Goal: Task Accomplishment & Management: Manage account settings

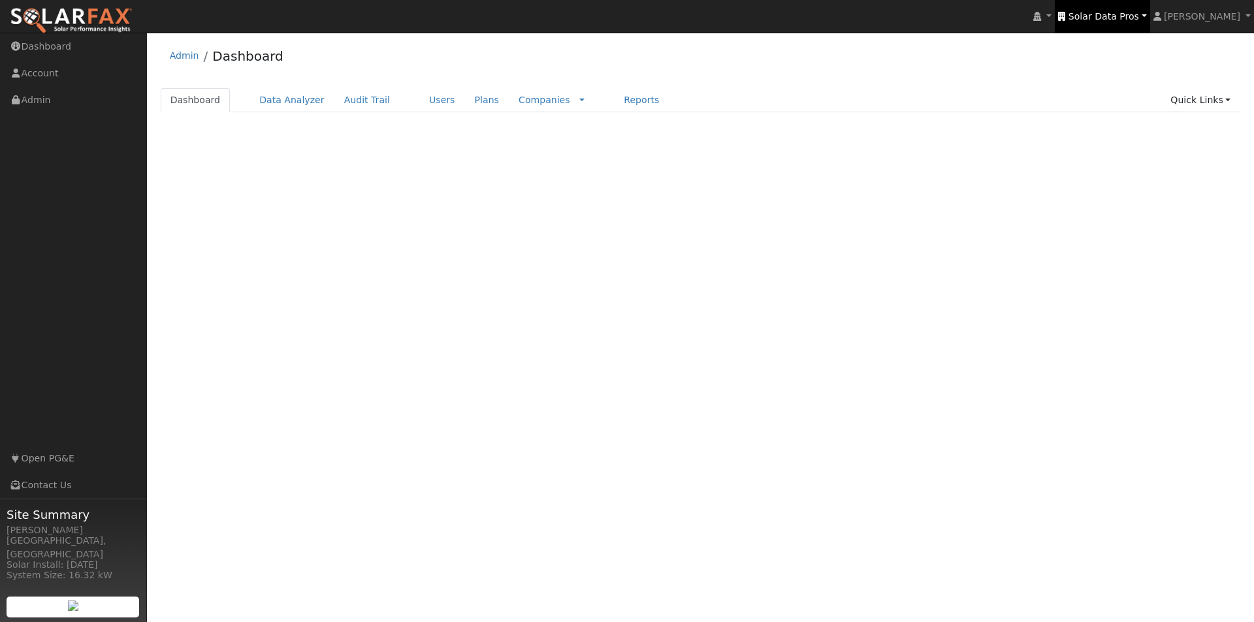
click at [1101, 11] on span "Solar Data Pros" at bounding box center [1103, 16] width 71 height 10
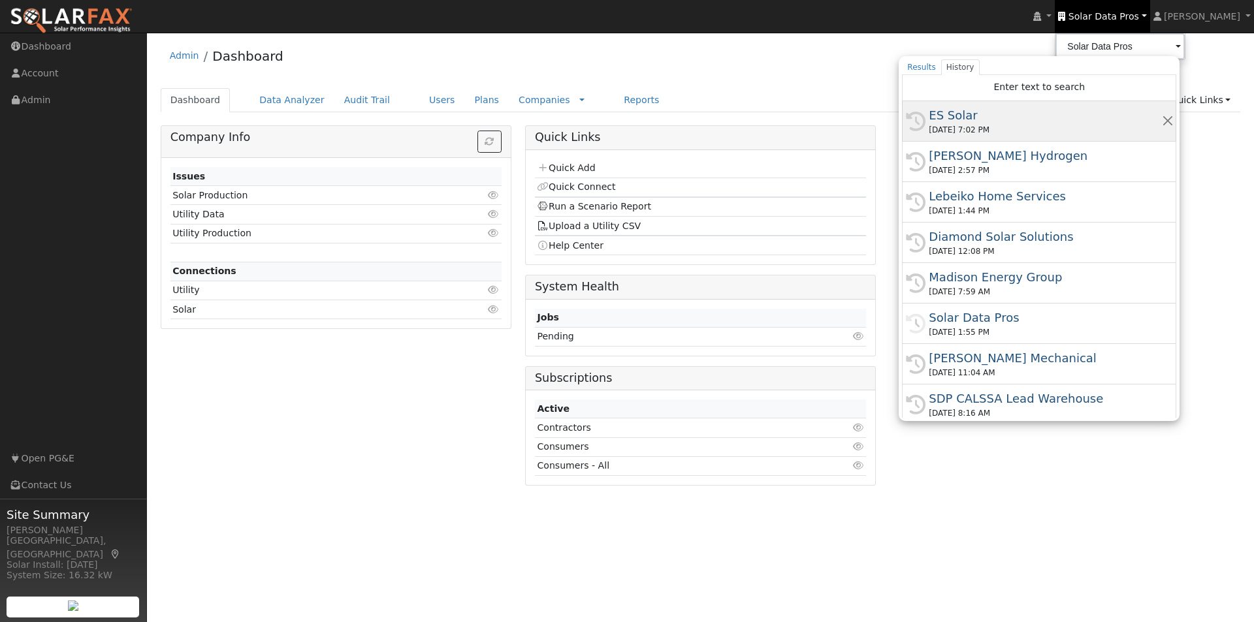
click at [963, 111] on div "ES Solar" at bounding box center [1045, 115] width 233 height 18
type input "ES Solar"
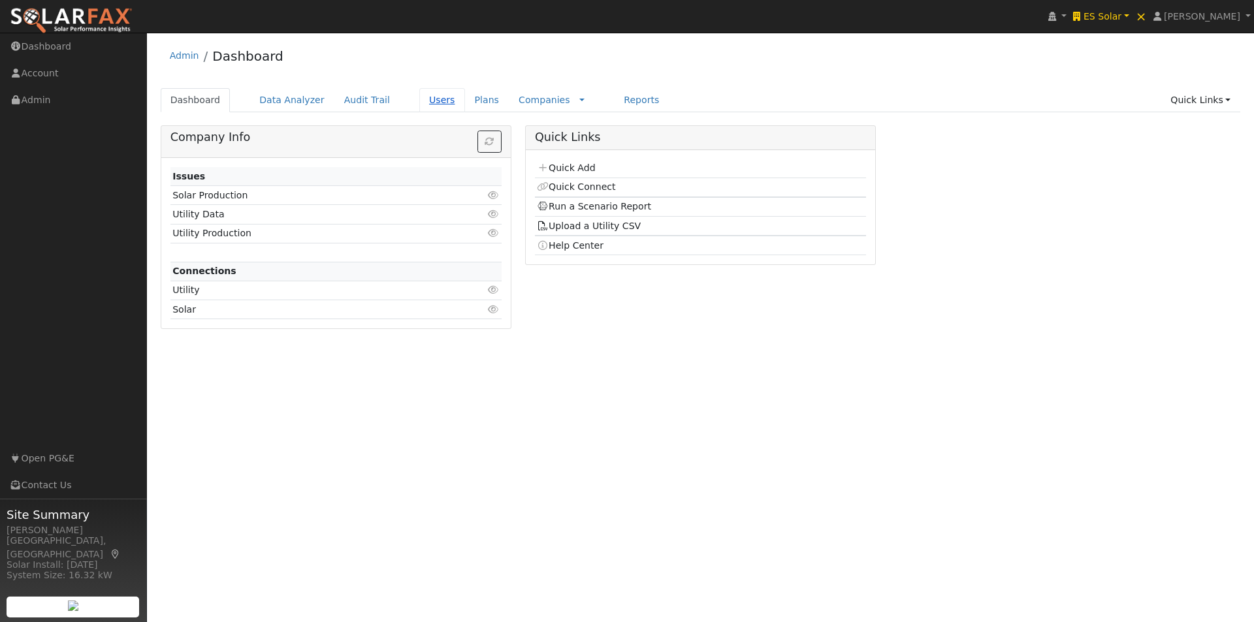
click at [419, 101] on link "Users" at bounding box center [442, 100] width 46 height 24
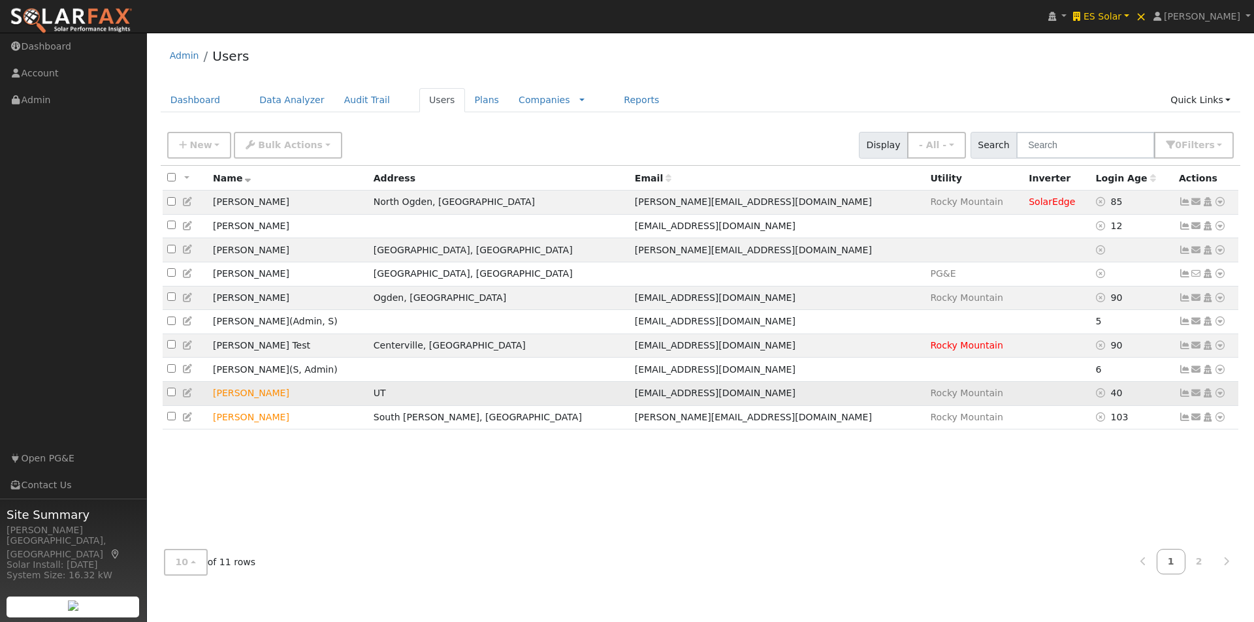
click at [1185, 398] on icon at bounding box center [1185, 393] width 12 height 9
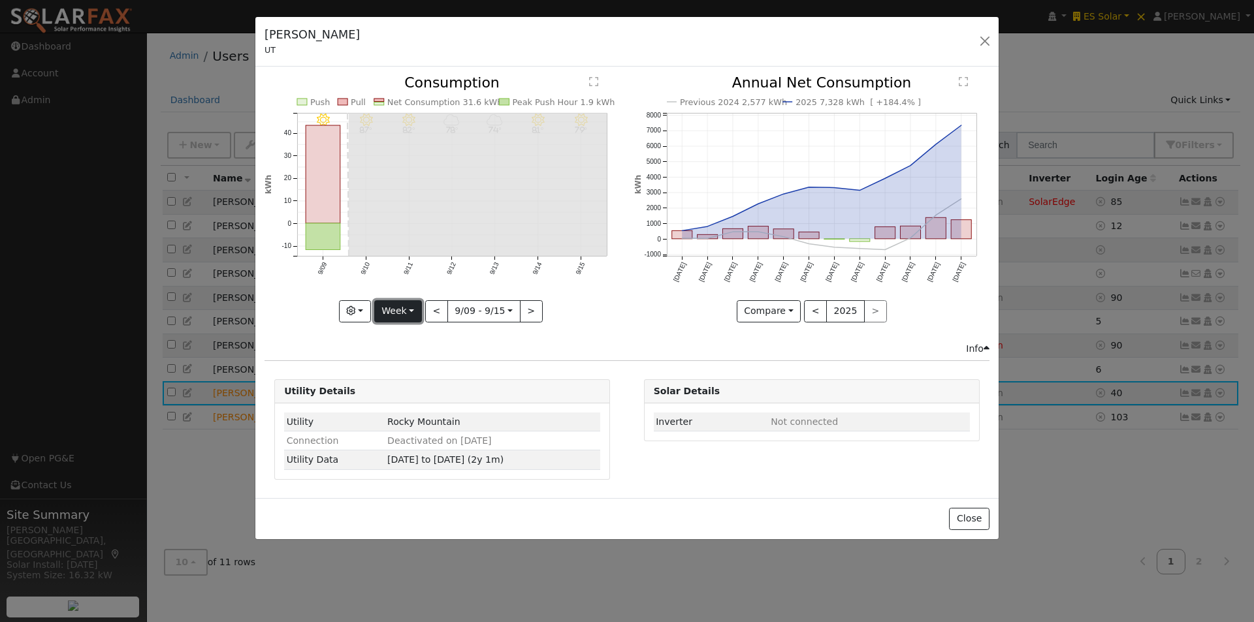
click at [396, 312] on button "Week" at bounding box center [398, 311] width 48 height 22
click at [402, 395] on link "Year" at bounding box center [420, 393] width 91 height 18
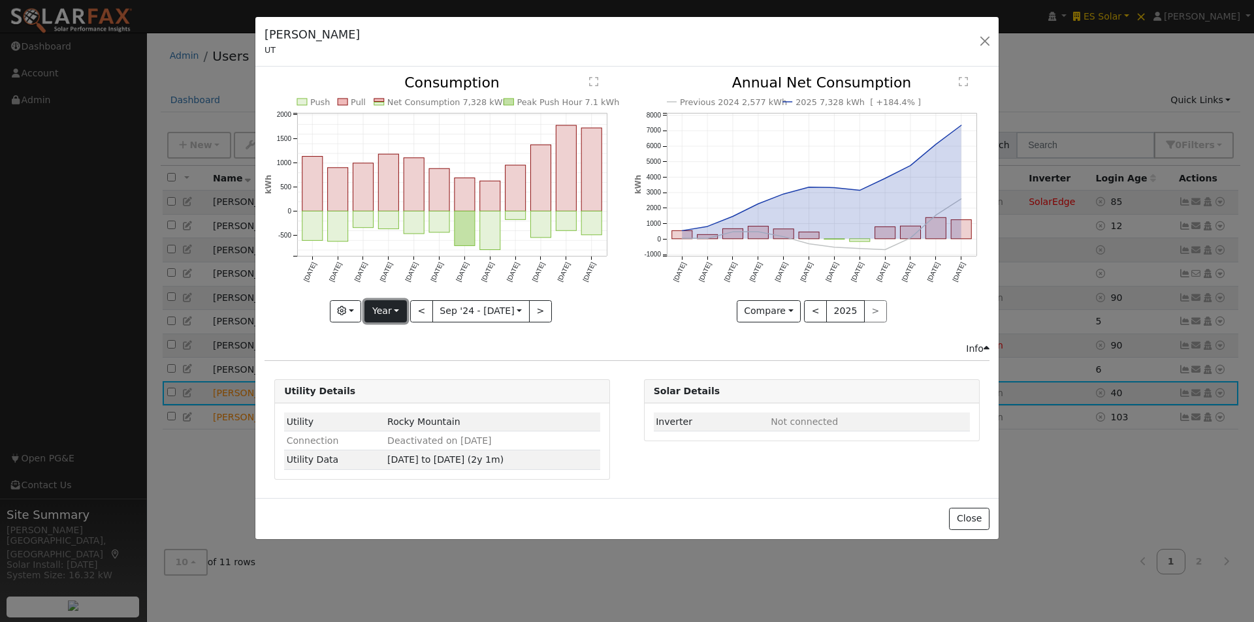
click at [397, 306] on button "Year" at bounding box center [385, 311] width 42 height 22
click at [386, 339] on link "Day" at bounding box center [410, 338] width 91 height 18
type input "2025-08-31"
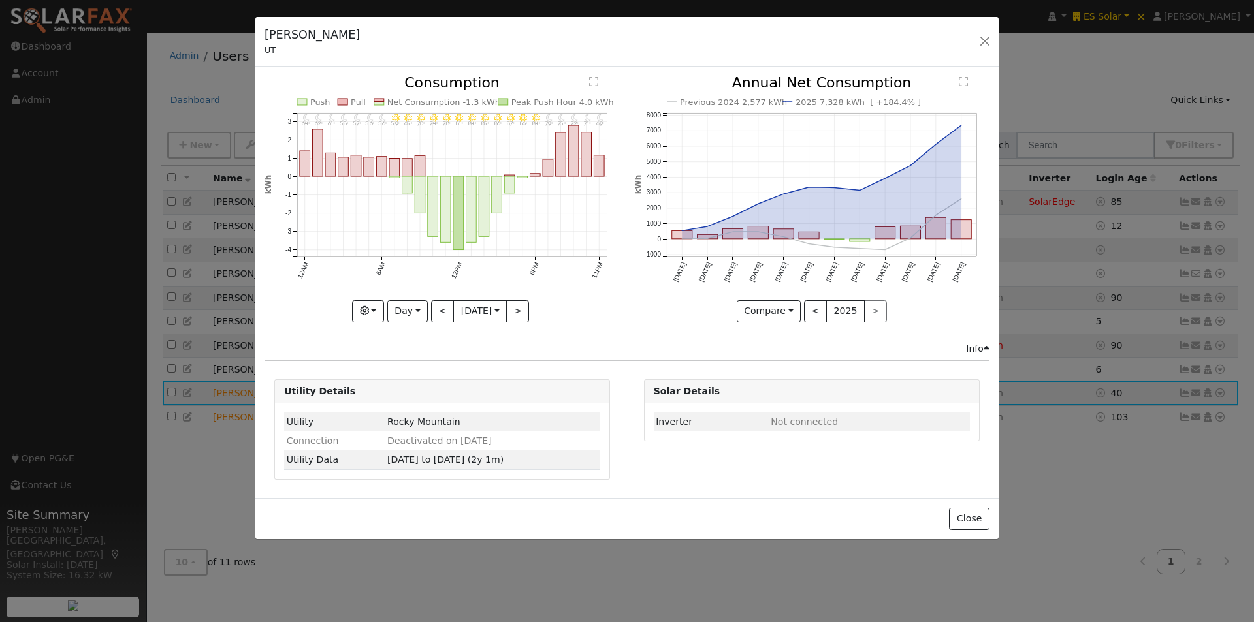
click at [384, 304] on icon "11PM - Clear 69° 10PM - Clear 71° 9PM - Clear 72° 8PM - Clear 75° 7PM - Clear 7…" at bounding box center [442, 195] width 355 height 238
click at [406, 315] on button "Day" at bounding box center [407, 311] width 40 height 22
click at [410, 407] on link "Custom" at bounding box center [433, 412] width 91 height 18
click at [410, 405] on div "Utility Rocky Mountain Connection Deactivated on 09/17/25 Utility Data 09/17/23…" at bounding box center [442, 442] width 334 height 76
drag, startPoint x: 384, startPoint y: 311, endPoint x: 384, endPoint y: 354, distance: 43.1
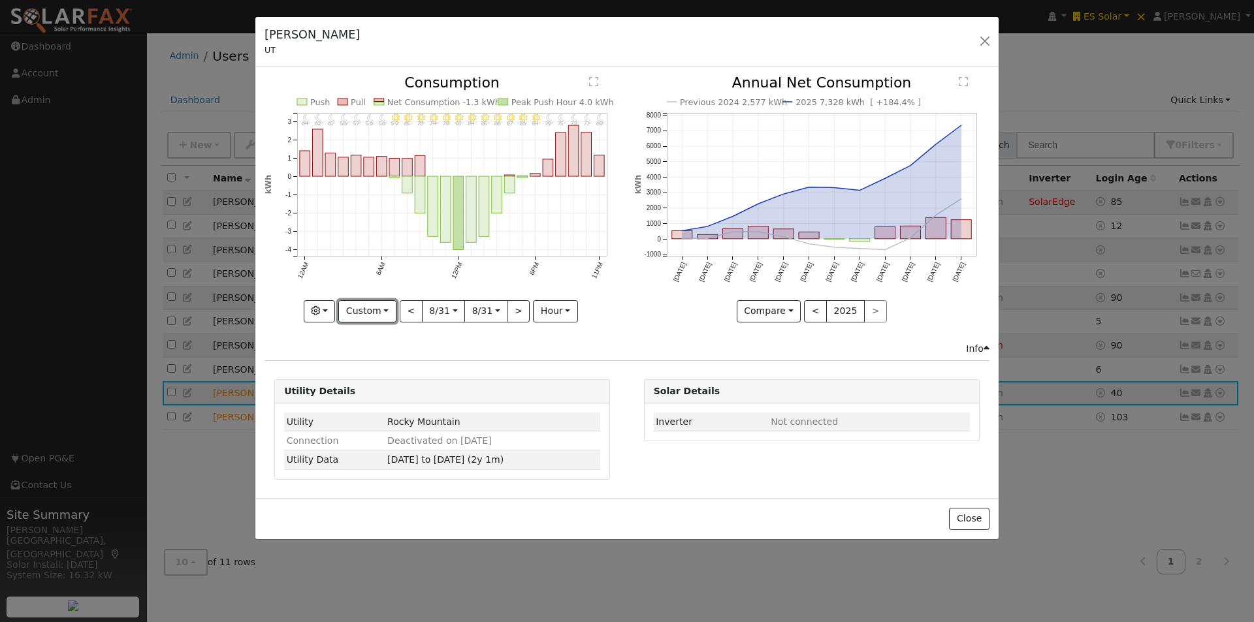
click at [384, 319] on button "Custom" at bounding box center [367, 311] width 58 height 22
click at [368, 391] on link "Year" at bounding box center [384, 393] width 91 height 18
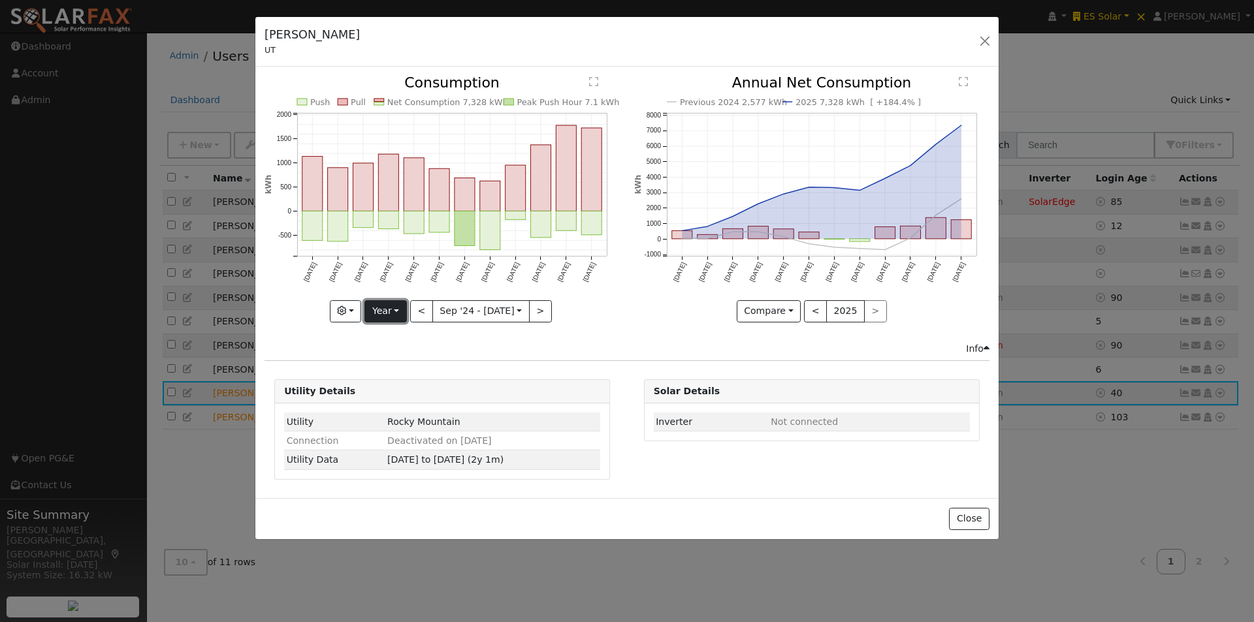
click at [389, 306] on button "Year" at bounding box center [385, 311] width 42 height 22
click at [383, 415] on link "Custom" at bounding box center [410, 412] width 91 height 18
click at [560, 313] on button "month" at bounding box center [556, 311] width 52 height 22
click at [551, 354] on link "Day" at bounding box center [575, 356] width 91 height 18
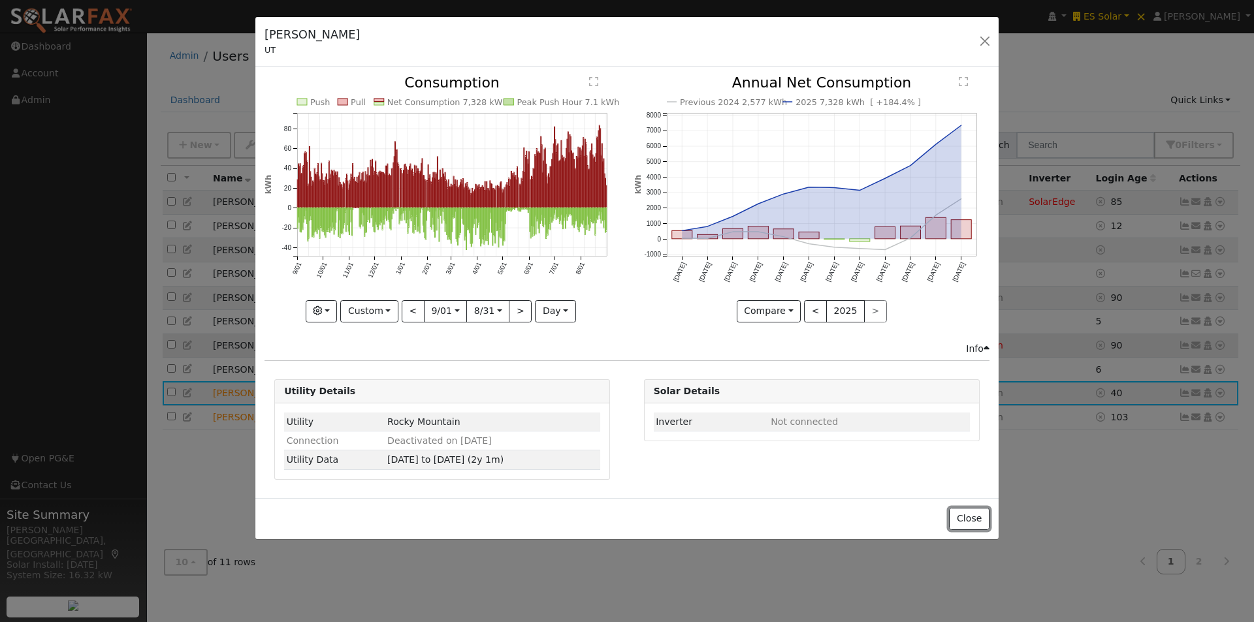
drag, startPoint x: 962, startPoint y: 517, endPoint x: 964, endPoint y: 361, distance: 156.1
click at [963, 518] on button "Close" at bounding box center [969, 519] width 40 height 22
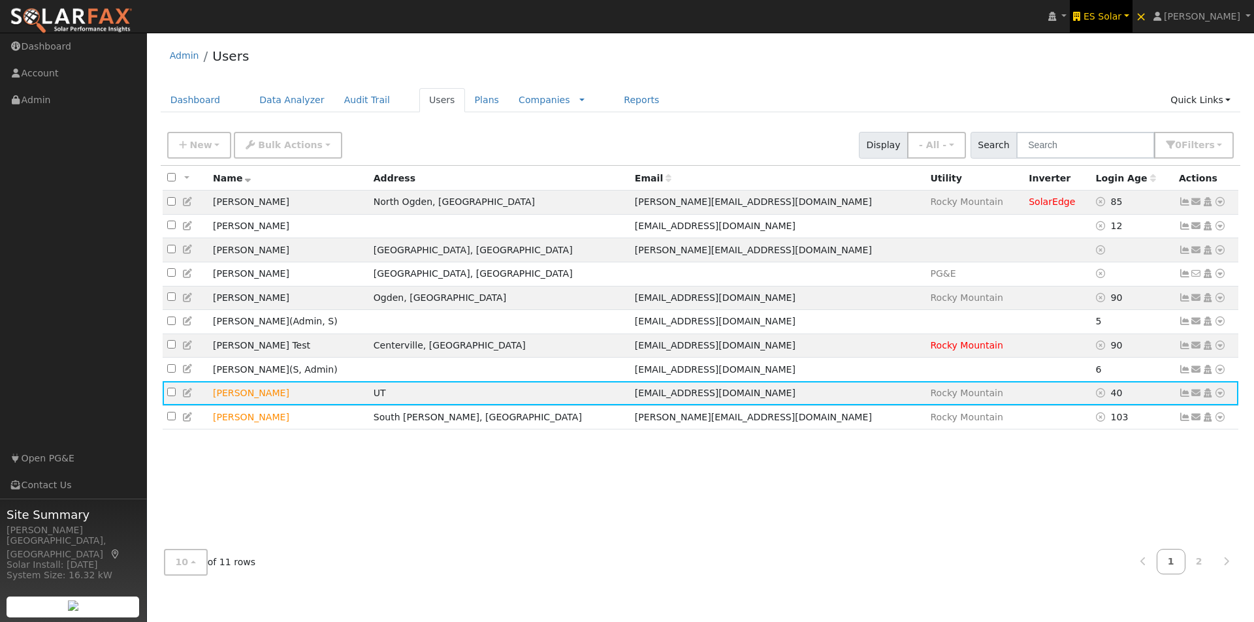
click at [1121, 21] on span "ES Solar" at bounding box center [1102, 16] width 38 height 10
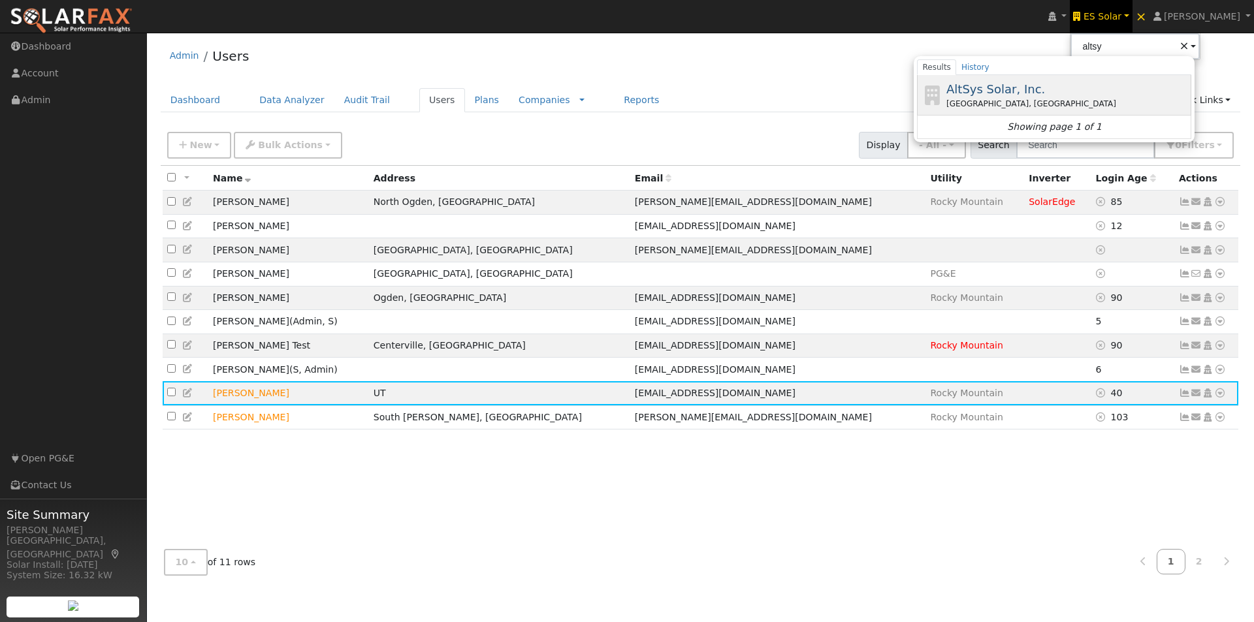
click at [1008, 88] on span "AltSys Solar, Inc." at bounding box center [995, 89] width 99 height 14
type input "AltSys Solar, Inc."
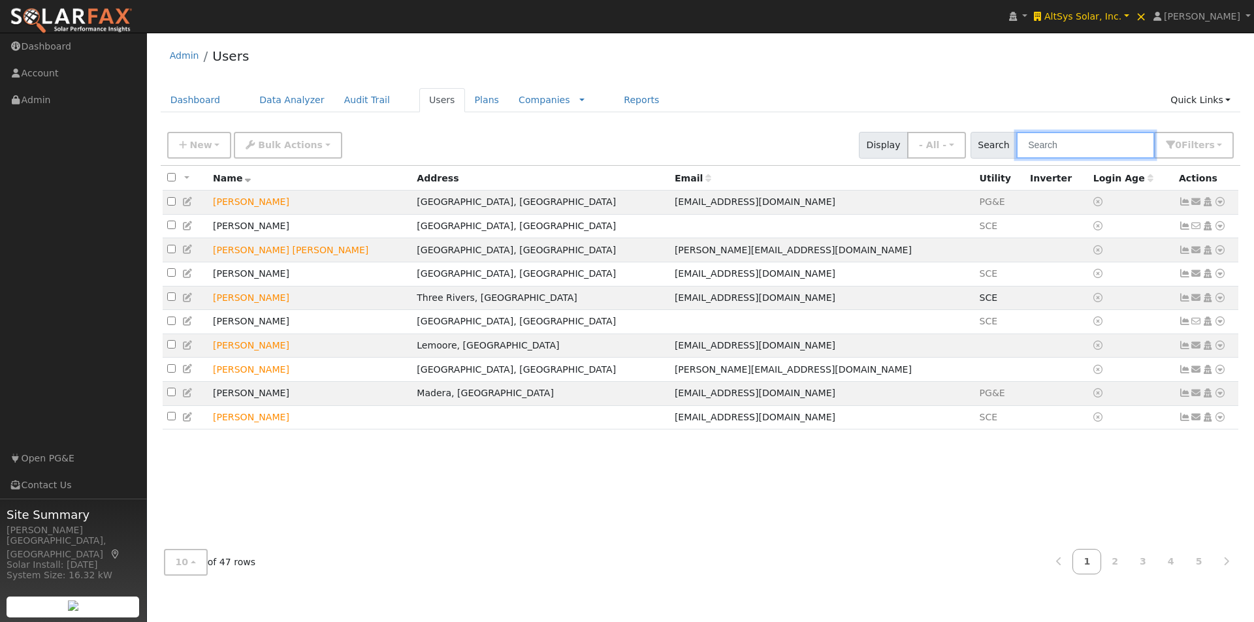
click at [1098, 150] on input "text" at bounding box center [1085, 145] width 138 height 27
paste input "[PERSON_NAME] [PERSON_NAME]"
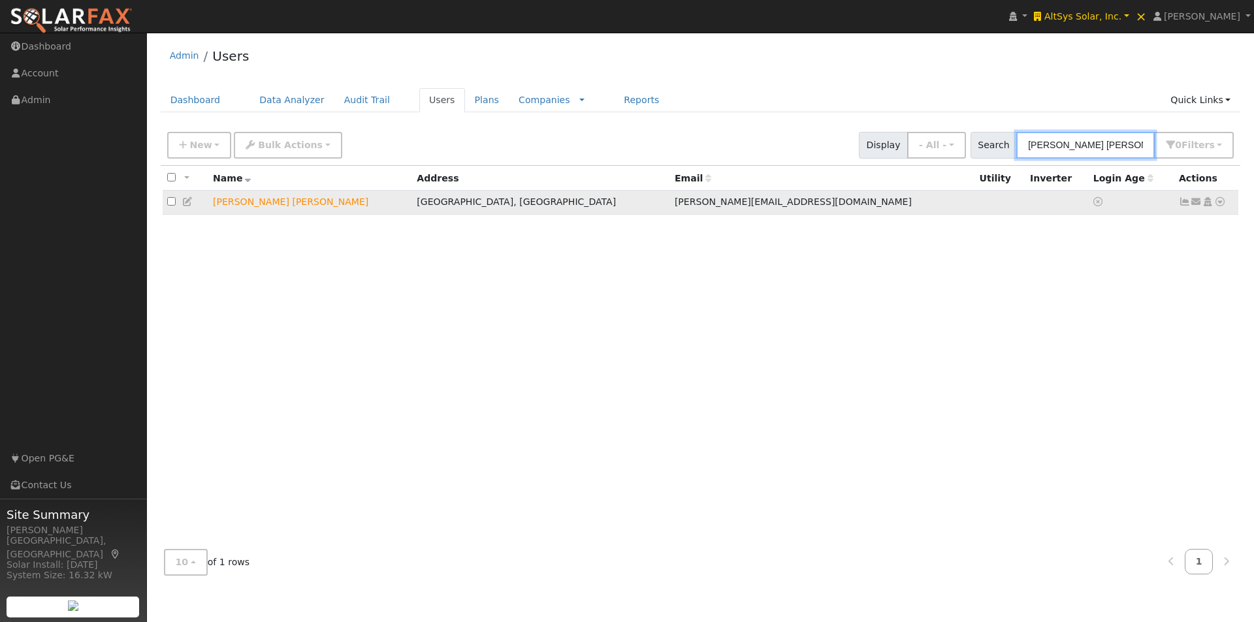
type input "[PERSON_NAME] [PERSON_NAME]"
click at [1217, 204] on icon at bounding box center [1220, 201] width 12 height 9
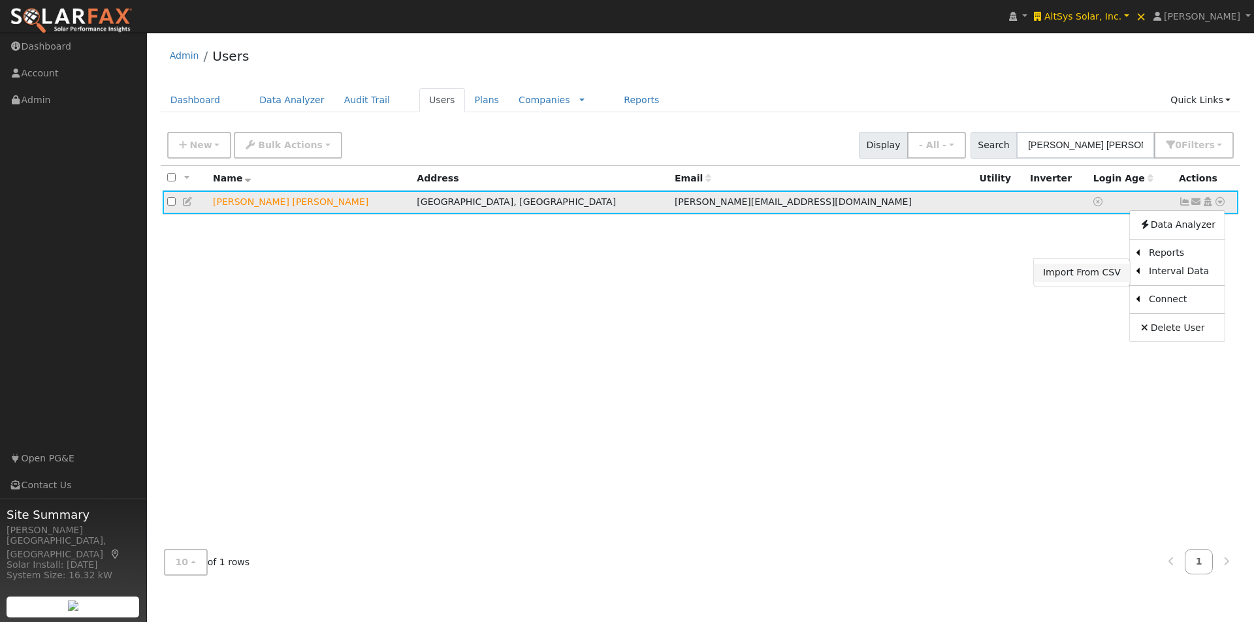
click at [1063, 274] on link "Import From CSV" at bounding box center [1082, 273] width 96 height 18
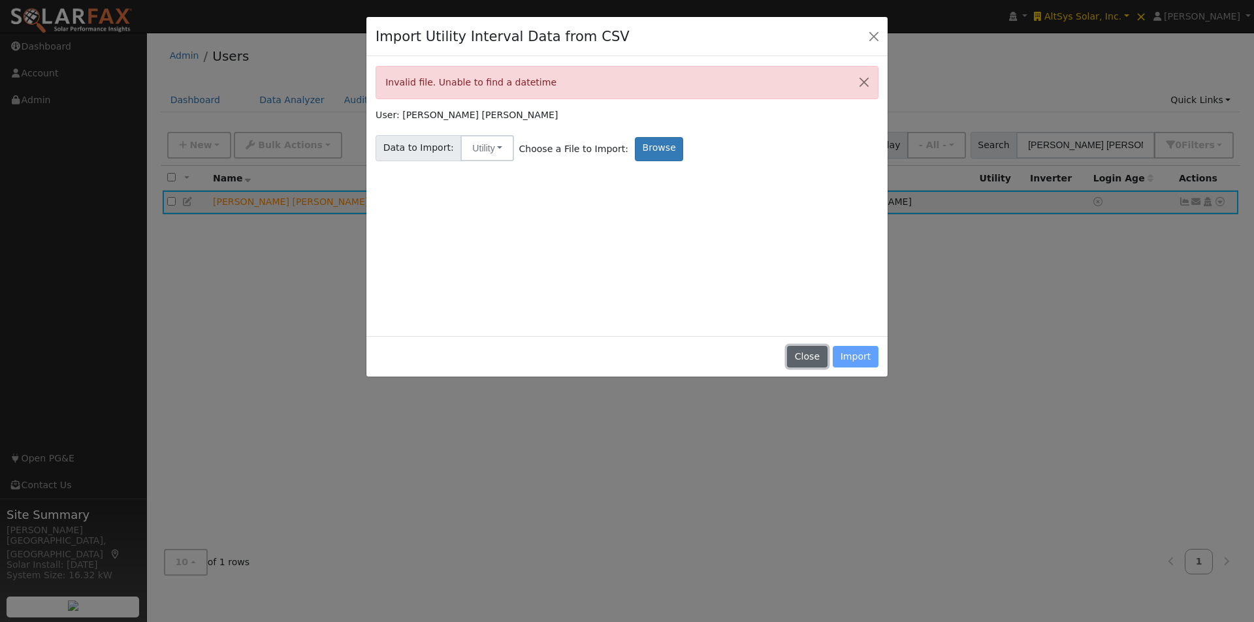
drag, startPoint x: 809, startPoint y: 357, endPoint x: 618, endPoint y: 320, distance: 194.9
click at [809, 353] on button "Close" at bounding box center [807, 357] width 40 height 22
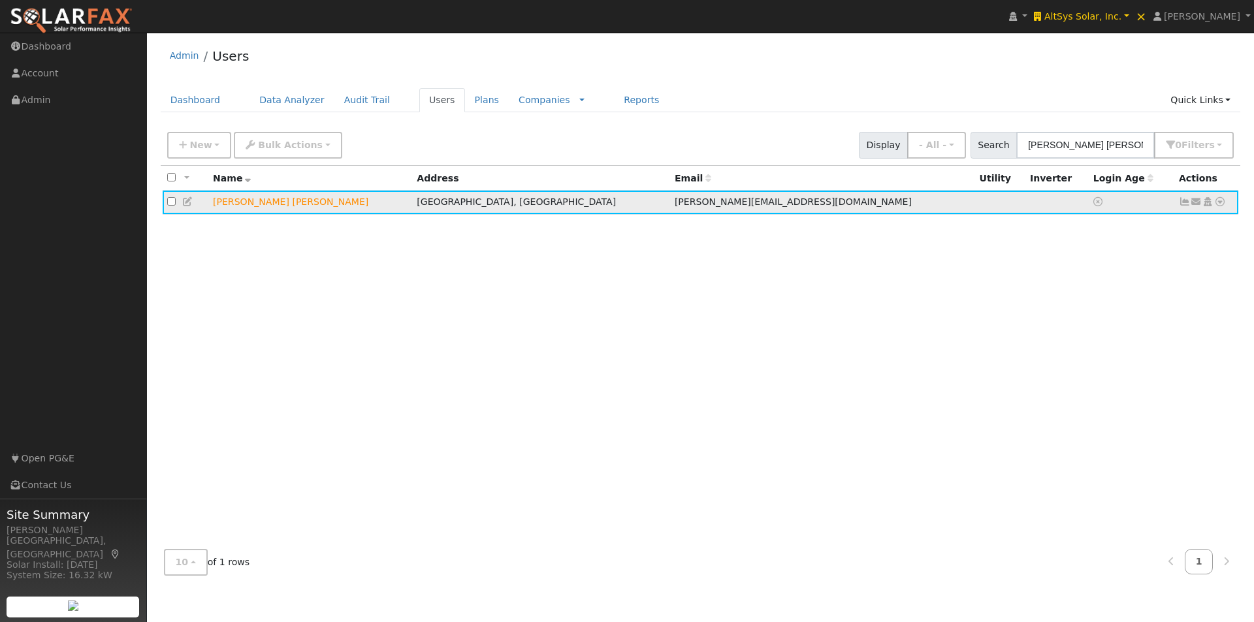
click at [1221, 204] on icon at bounding box center [1220, 201] width 12 height 9
click at [1099, 272] on link "Import From CSV" at bounding box center [1082, 273] width 96 height 18
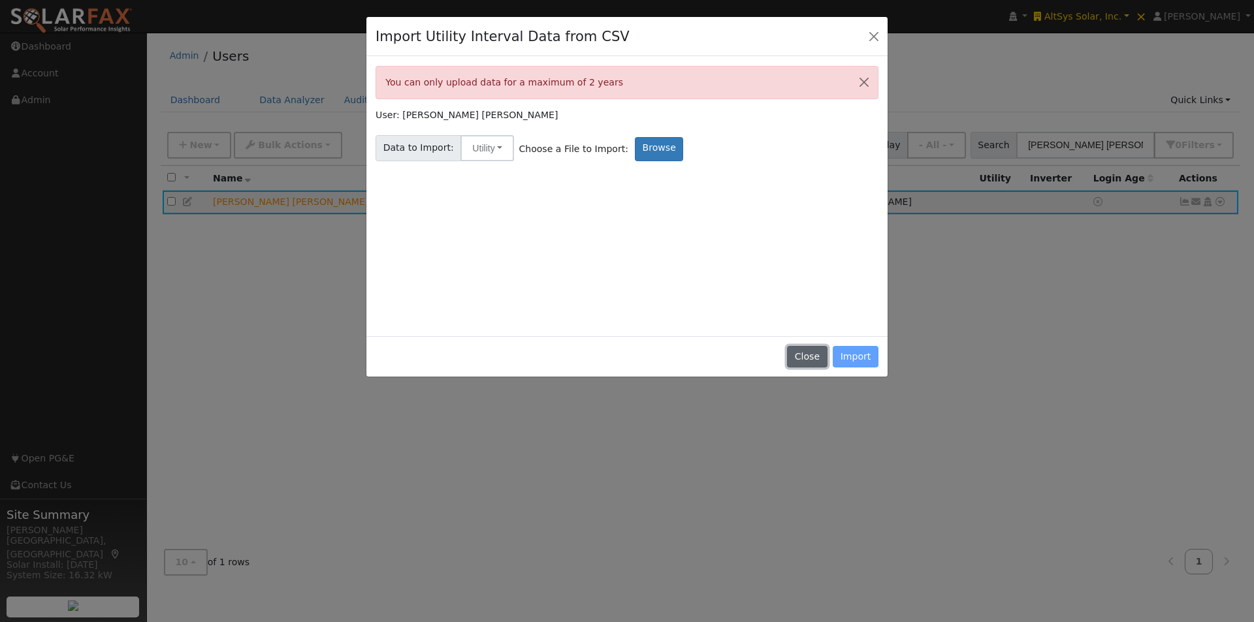
drag, startPoint x: 809, startPoint y: 359, endPoint x: 816, endPoint y: 349, distance: 12.5
click at [814, 353] on button "Close" at bounding box center [807, 357] width 40 height 22
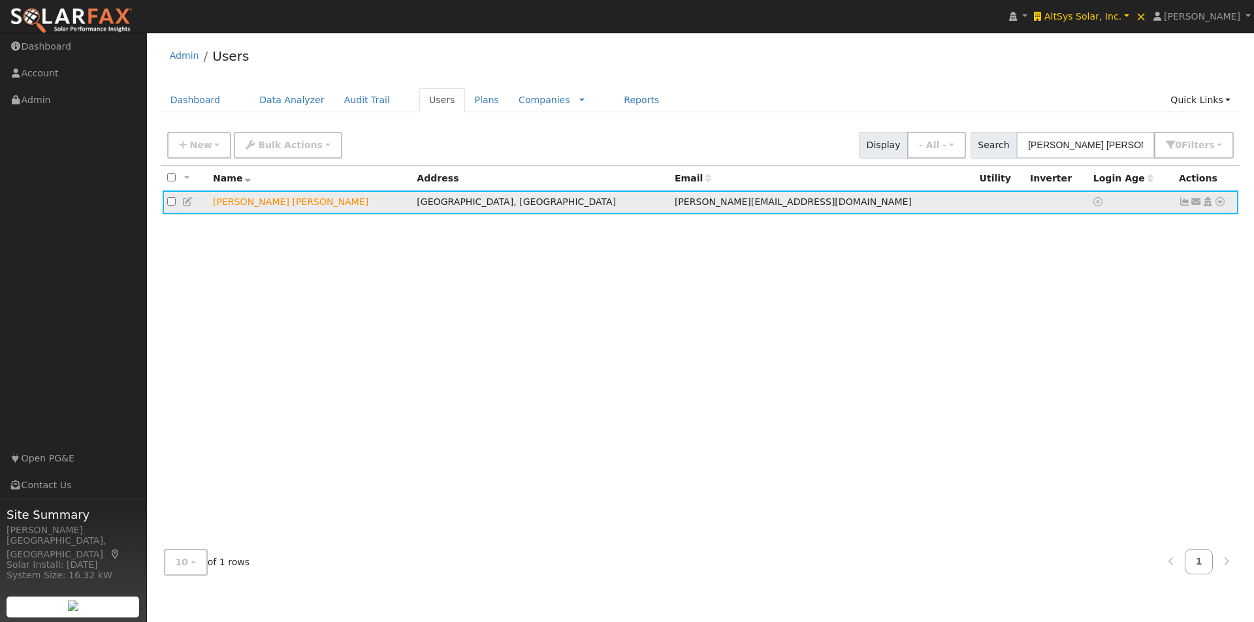
click at [1219, 202] on icon at bounding box center [1220, 201] width 12 height 9
click at [1072, 270] on link "Import From CSV" at bounding box center [1082, 273] width 96 height 18
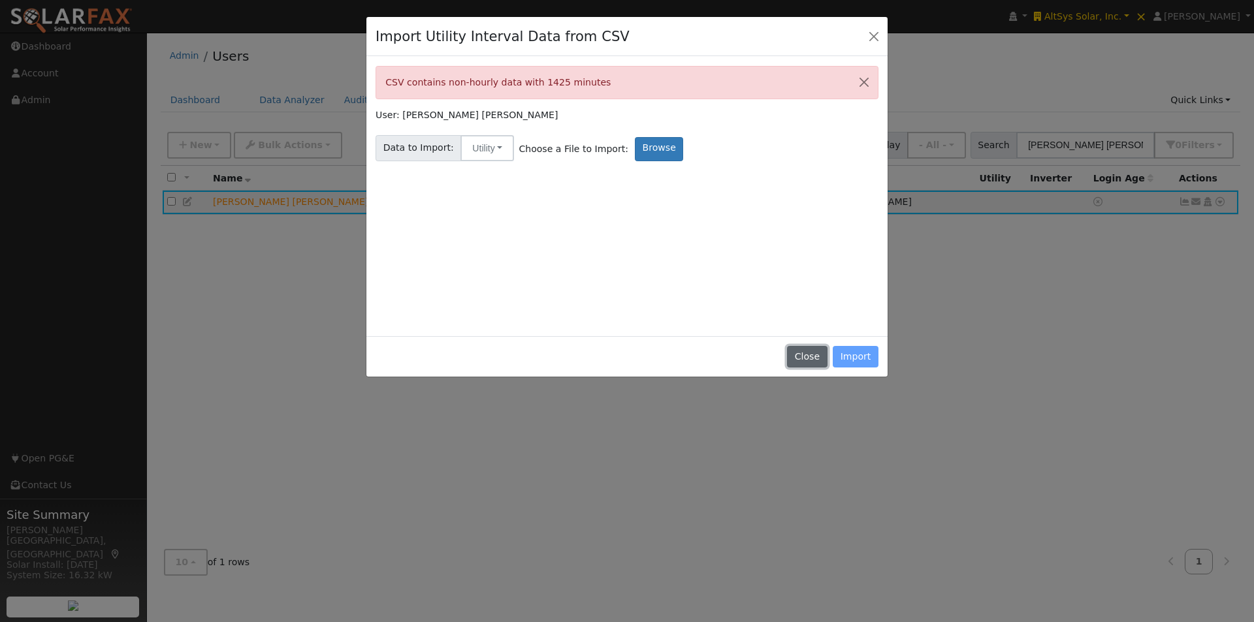
click at [820, 355] on button "Close" at bounding box center [807, 357] width 40 height 22
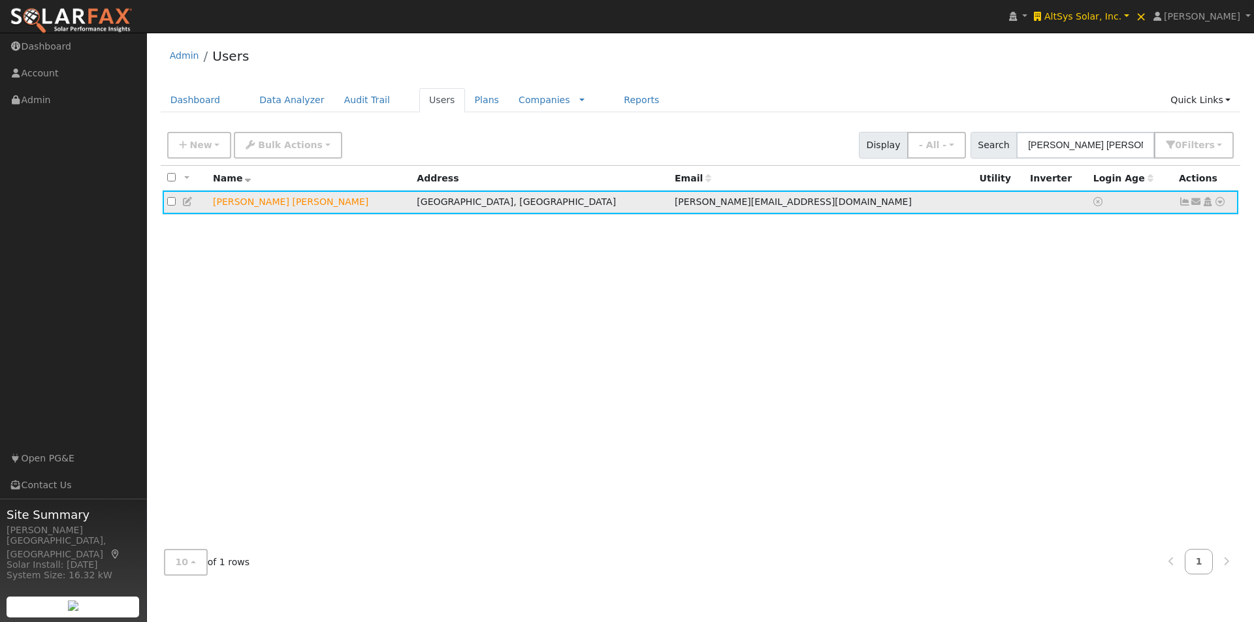
click at [1222, 206] on icon at bounding box center [1220, 201] width 12 height 9
click at [1070, 270] on link "Import From CSV" at bounding box center [1082, 273] width 96 height 18
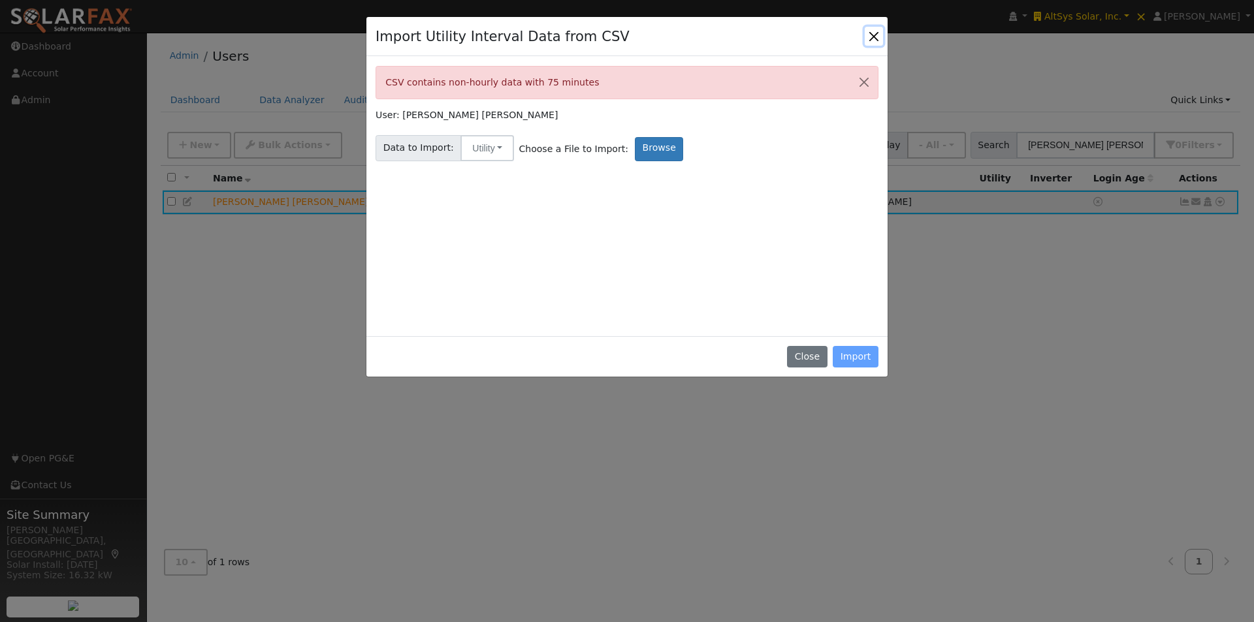
click at [872, 37] on button "Close" at bounding box center [874, 36] width 18 height 18
